Goal: Information Seeking & Learning: Learn about a topic

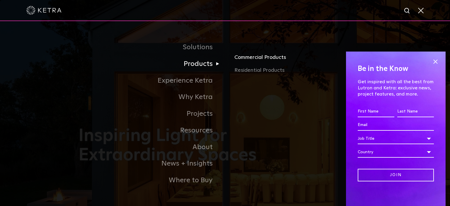
click at [252, 60] on link "Commercial Products" at bounding box center [303, 59] width 137 height 13
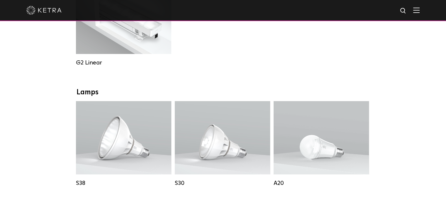
scroll to position [440, 0]
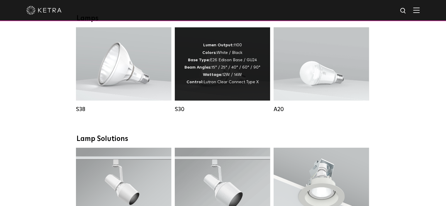
click at [229, 78] on div "Lumen Output: 1100 Colors: White / Black Base Type: E26 Edison Base / GU24 Beam…" at bounding box center [222, 64] width 76 height 44
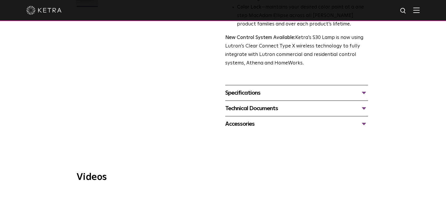
scroll to position [205, 0]
click at [362, 123] on div "Accessories" at bounding box center [296, 123] width 143 height 9
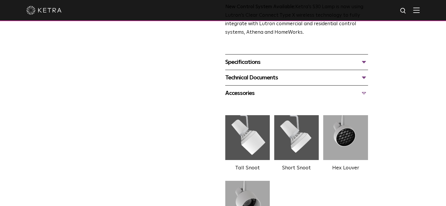
scroll to position [235, 0]
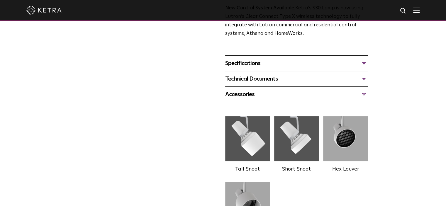
click at [364, 82] on div "Technical Documents" at bounding box center [296, 78] width 143 height 9
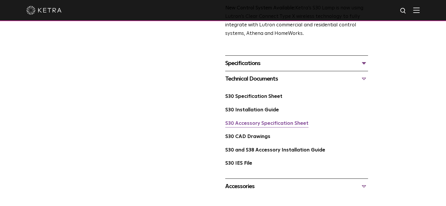
click at [297, 126] on link "S30 Accessory Specification Sheet" at bounding box center [266, 123] width 83 height 5
click at [274, 96] on link "S30 Specification Sheet" at bounding box center [253, 96] width 57 height 5
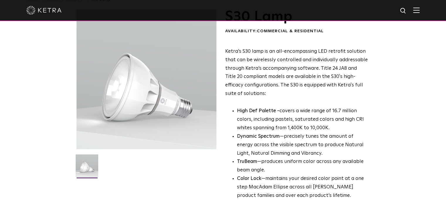
scroll to position [0, 0]
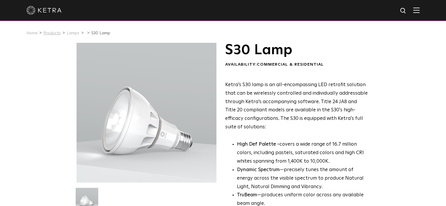
click at [57, 35] on link "Products" at bounding box center [51, 33] width 17 height 4
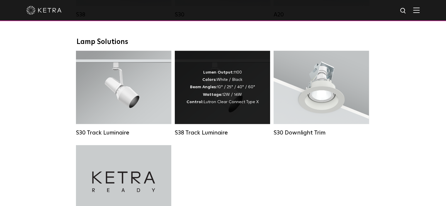
scroll to position [528, 0]
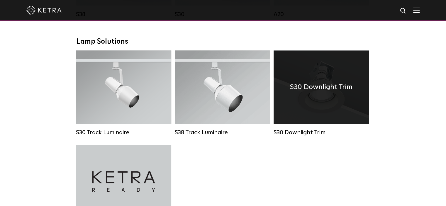
click at [306, 123] on div "S30 Downlight Trim" at bounding box center [321, 86] width 95 height 73
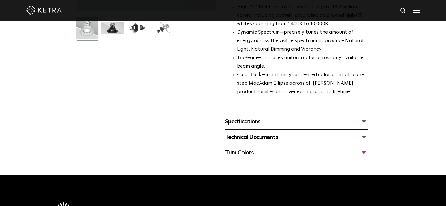
scroll to position [176, 0]
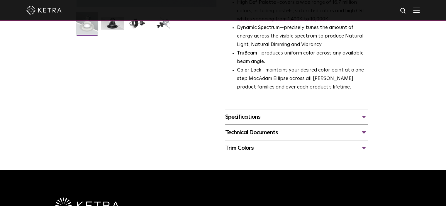
click at [362, 116] on div "Specifications" at bounding box center [296, 116] width 143 height 9
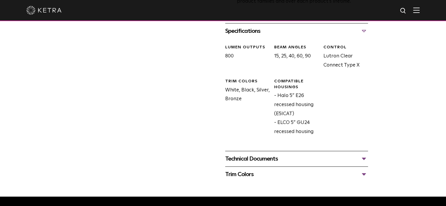
scroll to position [264, 0]
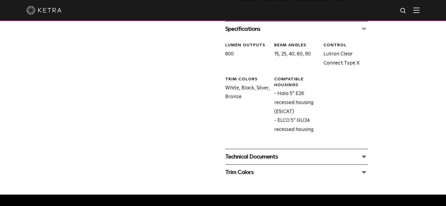
click at [364, 155] on div "Technical Documents" at bounding box center [296, 156] width 143 height 9
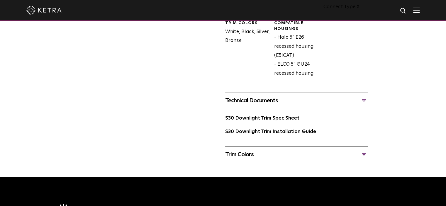
scroll to position [323, 0]
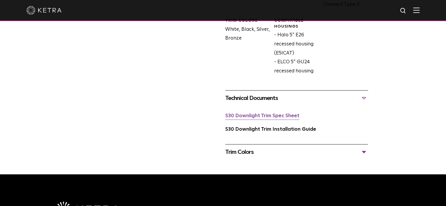
click at [284, 115] on link "S30 Downlight Trim Spec Sheet" at bounding box center [262, 115] width 74 height 5
